Goal: Task Accomplishment & Management: Use online tool/utility

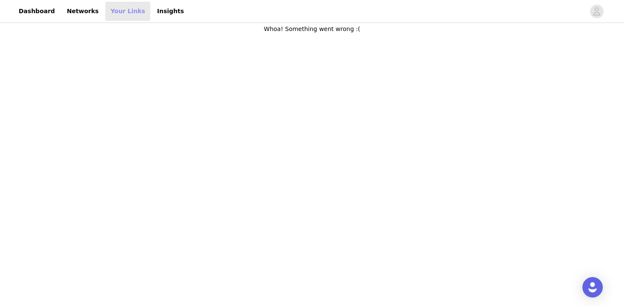
click at [121, 10] on link "Your Links" at bounding box center [127, 11] width 45 height 19
select select "12"
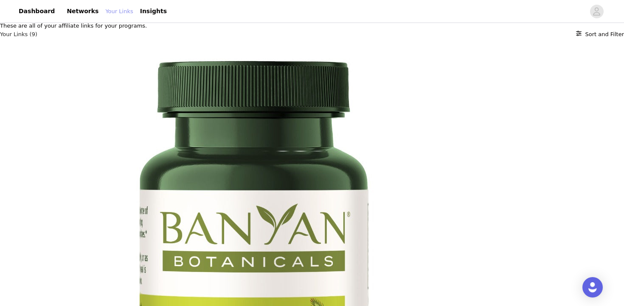
scroll to position [5, 0]
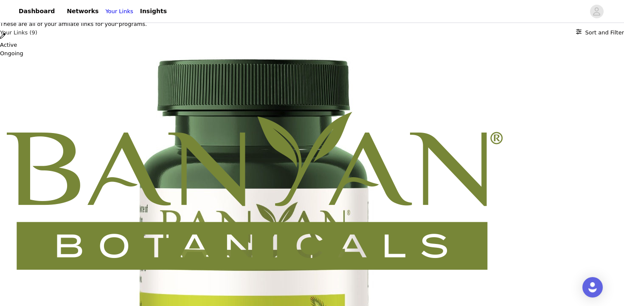
click at [6, 7] on icon "Close" at bounding box center [3, 5] width 6 height 6
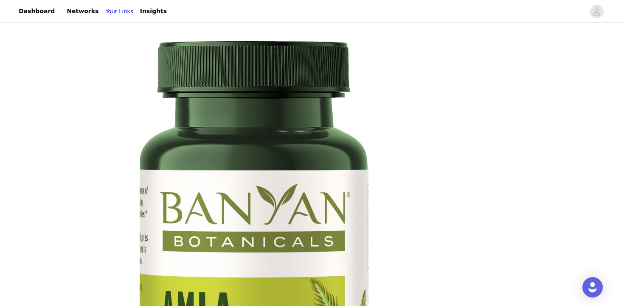
scroll to position [0, 0]
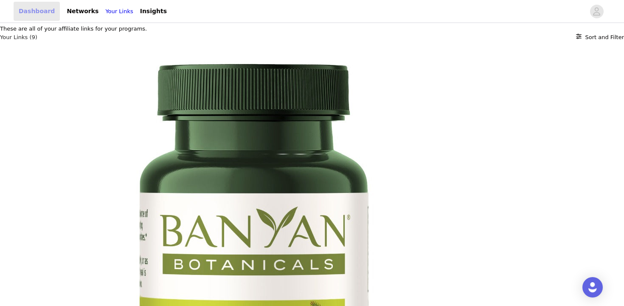
click at [30, 11] on link "Dashboard" at bounding box center [37, 11] width 46 height 19
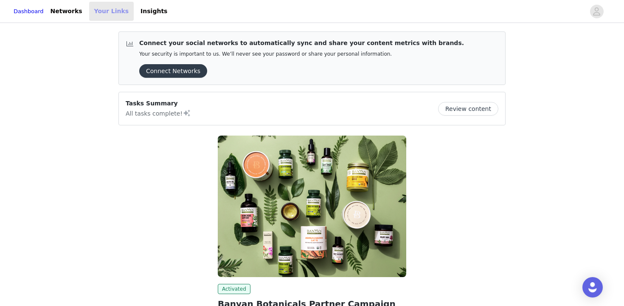
click at [116, 10] on link "Your Links" at bounding box center [111, 11] width 45 height 19
select select "12"
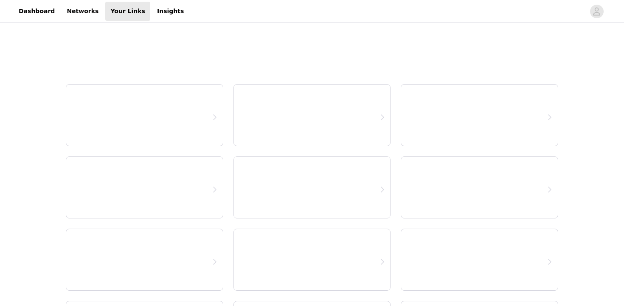
select select "12"
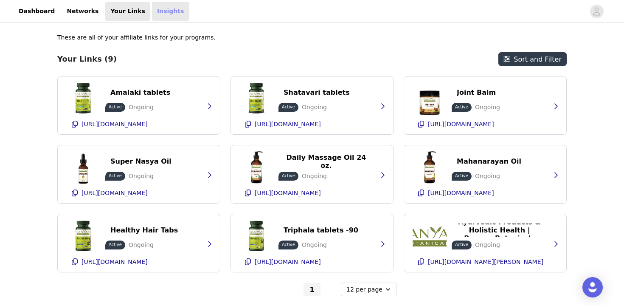
click at [152, 12] on link "Insights" at bounding box center [170, 11] width 37 height 19
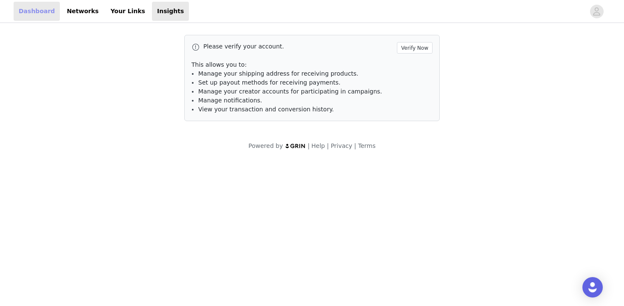
click at [41, 11] on link "Dashboard" at bounding box center [37, 11] width 46 height 19
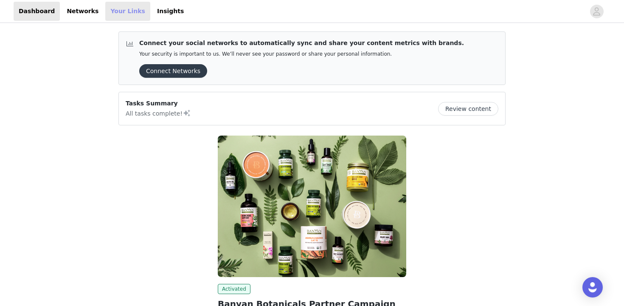
click at [112, 16] on link "Your Links" at bounding box center [127, 11] width 45 height 19
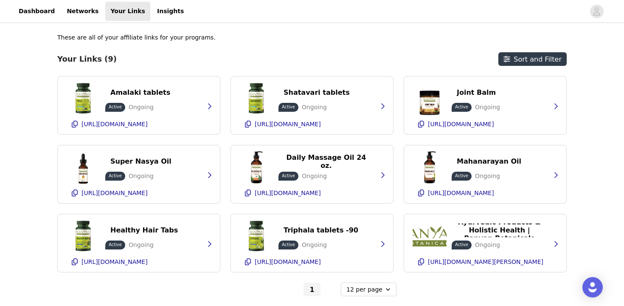
click at [75, 61] on h3 "Your Links (9)" at bounding box center [86, 58] width 59 height 9
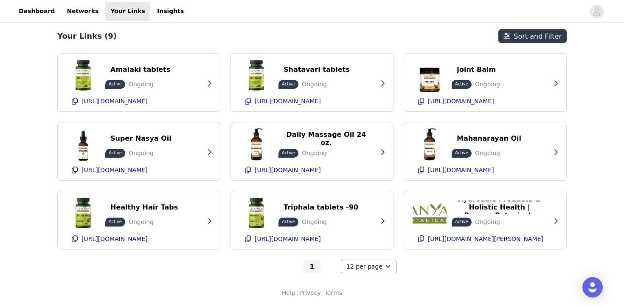
click at [378, 266] on select "6 per page 12 per page 24 per page" at bounding box center [369, 266] width 56 height 14
click select "6 per page 12 per page 24 per page" at bounding box center [369, 266] width 56 height 14
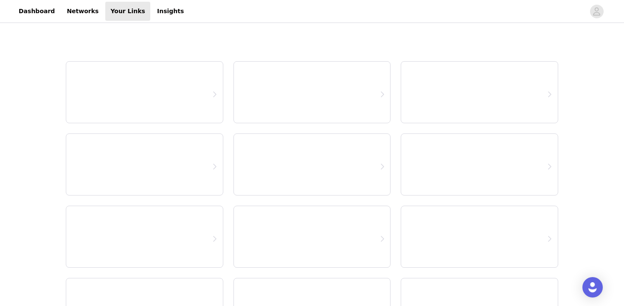
select select "24"
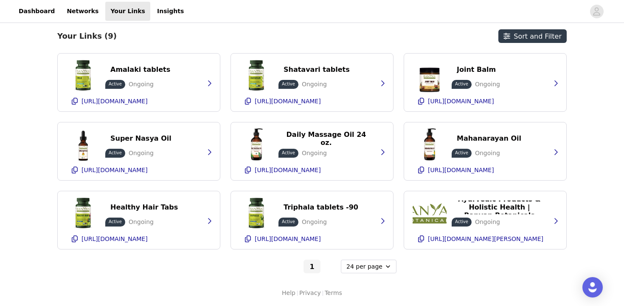
scroll to position [0, 0]
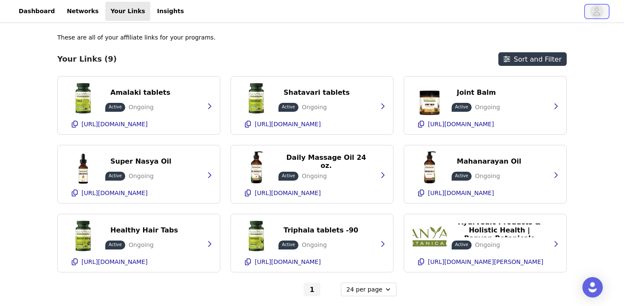
click at [596, 10] on icon "avatar" at bounding box center [596, 11] width 7 height 8
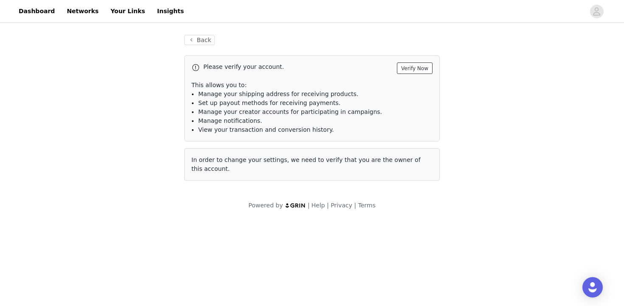
click at [413, 67] on button "Verify Now" at bounding box center [415, 67] width 36 height 11
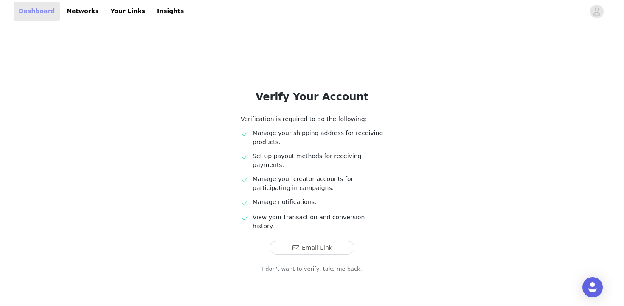
click at [29, 9] on link "Dashboard" at bounding box center [37, 11] width 46 height 19
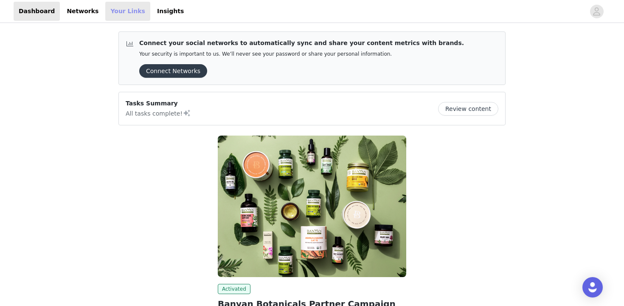
click at [107, 10] on link "Your Links" at bounding box center [127, 11] width 45 height 19
select select "12"
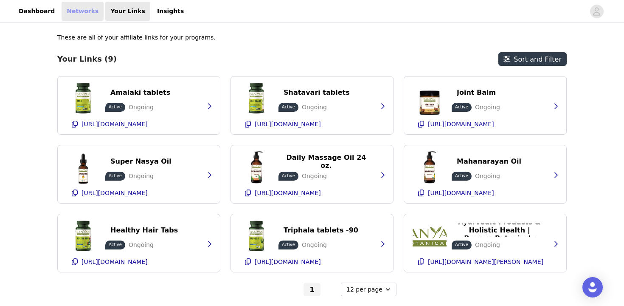
click at [75, 10] on link "Networks" at bounding box center [83, 11] width 42 height 19
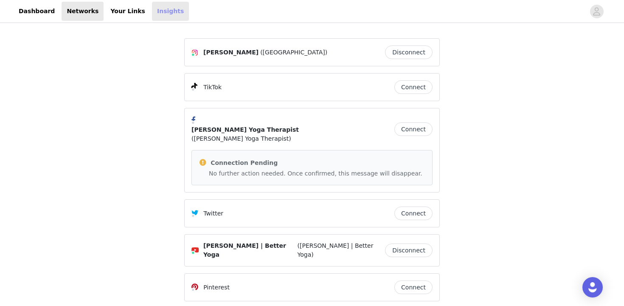
click at [152, 11] on link "Insights" at bounding box center [170, 11] width 37 height 19
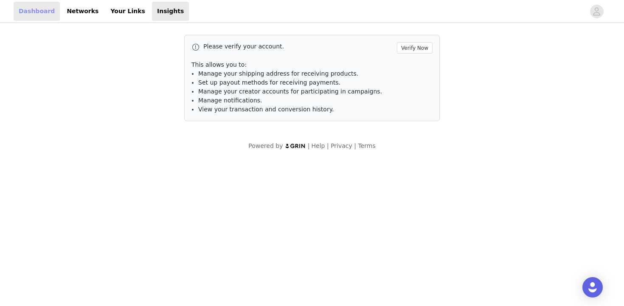
click at [26, 9] on link "Dashboard" at bounding box center [37, 11] width 46 height 19
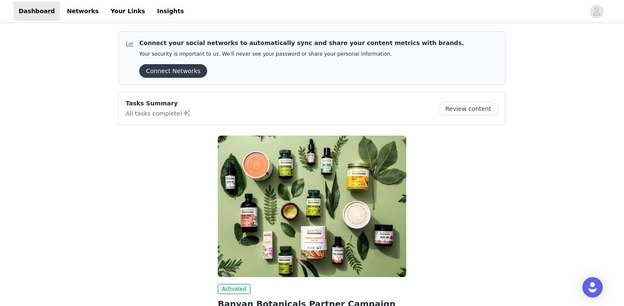
click at [187, 70] on button "Connect Networks" at bounding box center [173, 71] width 68 height 14
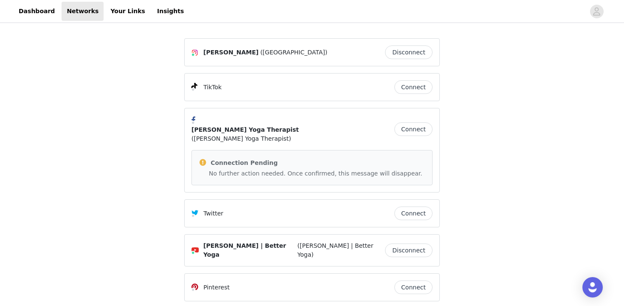
click at [414, 50] on button "Disconnect" at bounding box center [409, 52] width 48 height 14
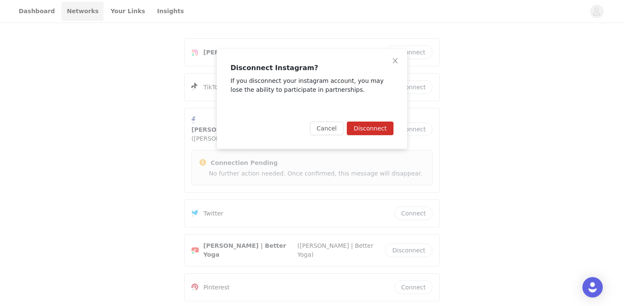
click at [375, 129] on button "Disconnect" at bounding box center [370, 128] width 47 height 14
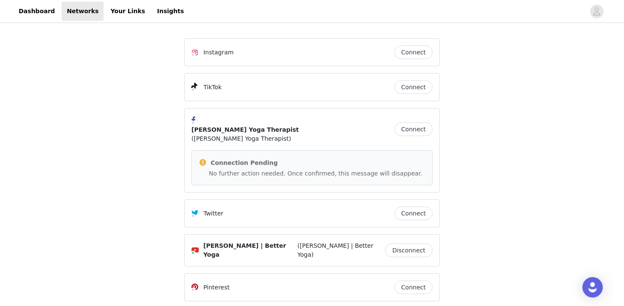
click at [407, 50] on button "Connect" at bounding box center [413, 52] width 38 height 14
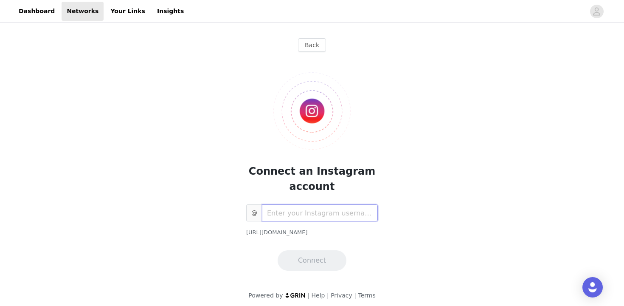
click at [274, 215] on input "text" at bounding box center [320, 212] width 116 height 17
type input "realk9karma"
click at [308, 258] on button "Connect" at bounding box center [312, 260] width 69 height 20
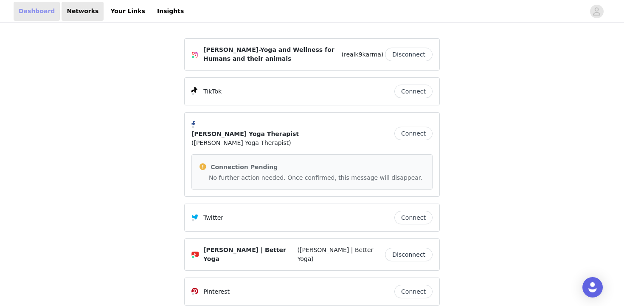
click at [40, 12] on link "Dashboard" at bounding box center [37, 11] width 46 height 19
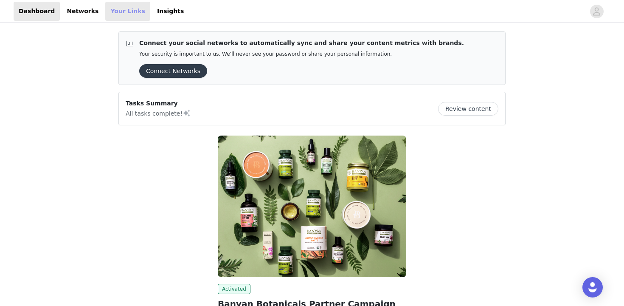
click at [115, 11] on link "Your Links" at bounding box center [127, 11] width 45 height 19
select select "12"
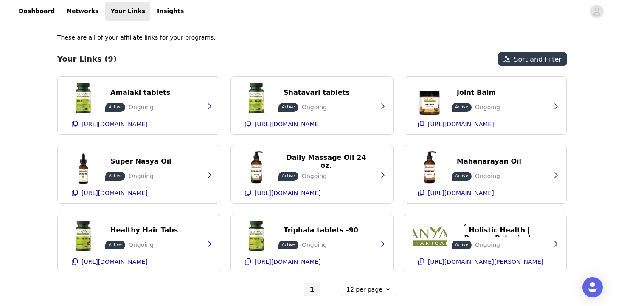
click at [84, 53] on div "Your Links (9) Sort and Filter" at bounding box center [311, 59] width 509 height 14
click at [539, 59] on button "Sort and Filter" at bounding box center [532, 59] width 68 height 14
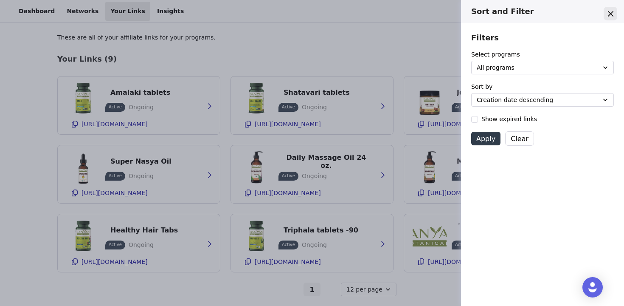
click at [609, 13] on icon "Close" at bounding box center [611, 14] width 6 height 6
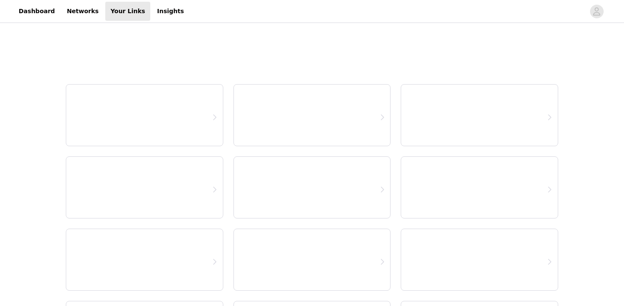
select select "12"
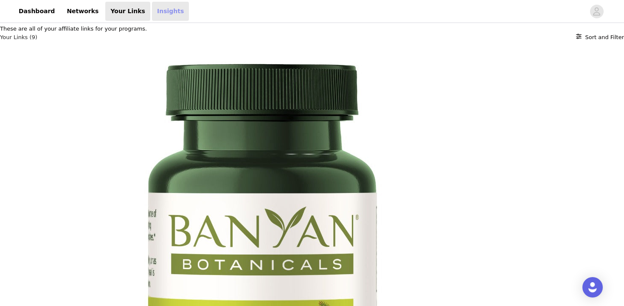
click at [152, 9] on link "Insights" at bounding box center [170, 11] width 37 height 19
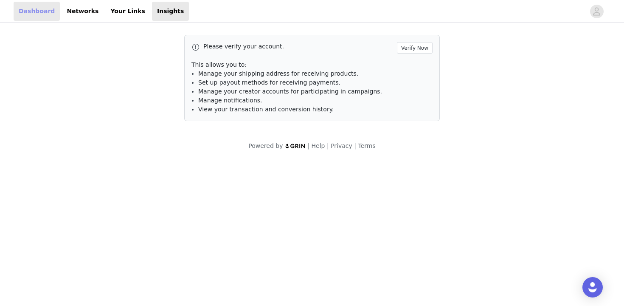
click at [45, 11] on link "Dashboard" at bounding box center [37, 11] width 46 height 19
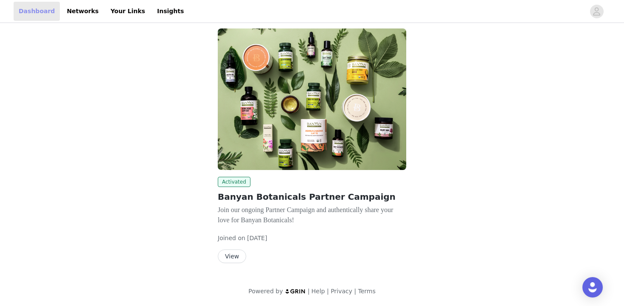
scroll to position [95, 0]
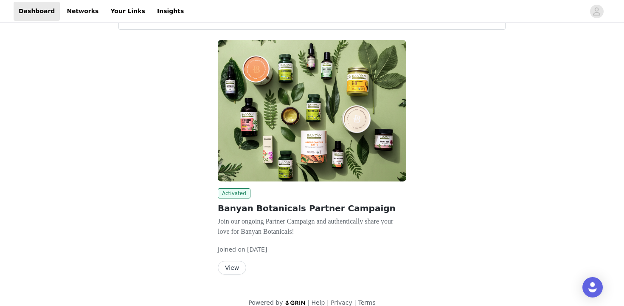
click at [233, 269] on button "View" at bounding box center [232, 268] width 28 height 14
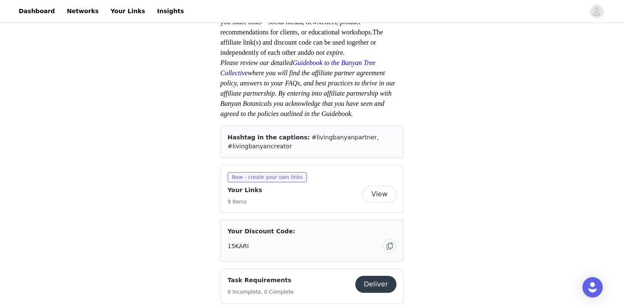
scroll to position [245, 0]
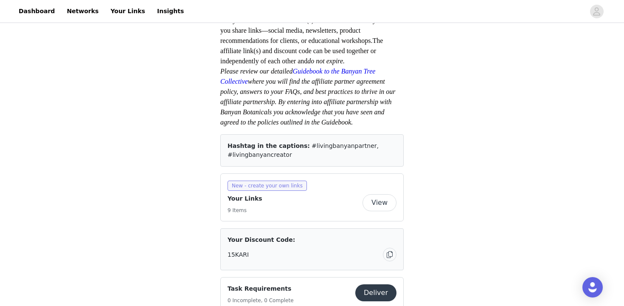
click at [279, 180] on span "New - create your own links" at bounding box center [266, 185] width 79 height 10
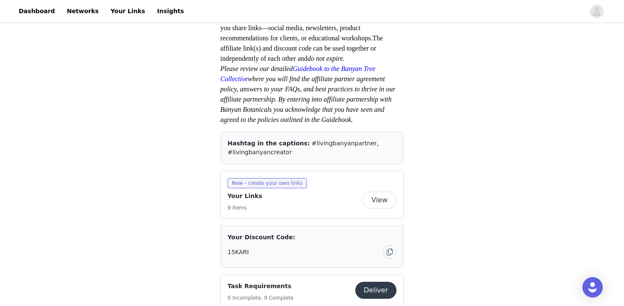
scroll to position [171, 0]
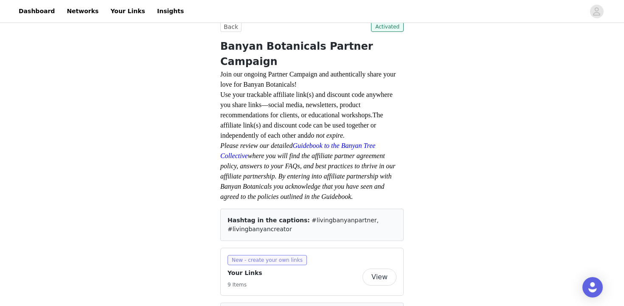
click at [262, 255] on span "New - create your own links" at bounding box center [266, 260] width 79 height 10
click at [384, 268] on button "View" at bounding box center [379, 276] width 34 height 17
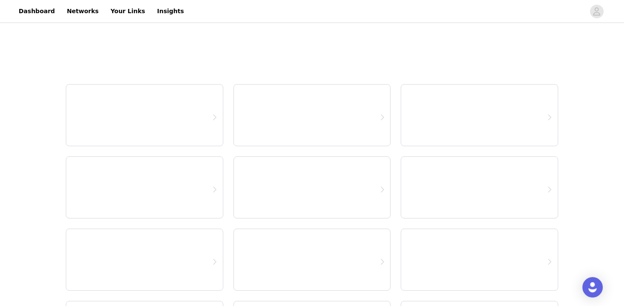
select select "12"
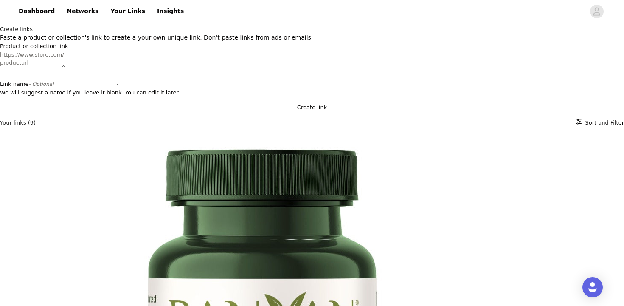
scroll to position [10, 0]
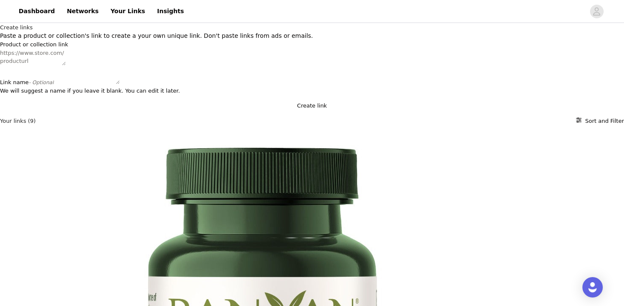
click at [66, 65] on textarea "Product or collection link" at bounding box center [33, 57] width 66 height 17
paste textarea "[URL][DOMAIN_NAME]"
type textarea "[URL][DOMAIN_NAME]"
click at [72, 84] on textarea "Link name - Optional" at bounding box center [87, 75] width 66 height 17
type textarea "Cleanse page"
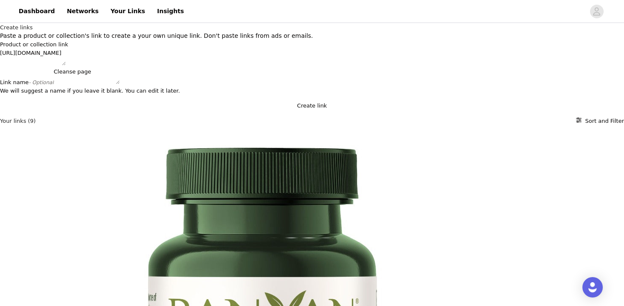
click at [319, 110] on button "Create link" at bounding box center [312, 105] width 624 height 8
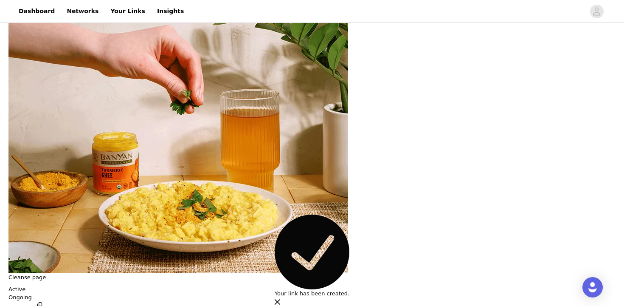
scroll to position [125, 0]
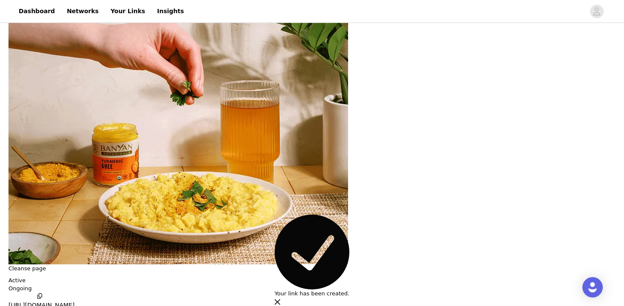
click at [177, 142] on div "Cleanse page Active Ongoing [URL][DOMAIN_NAME]" at bounding box center [311, 160] width 607 height 303
